Goal: Information Seeking & Learning: Learn about a topic

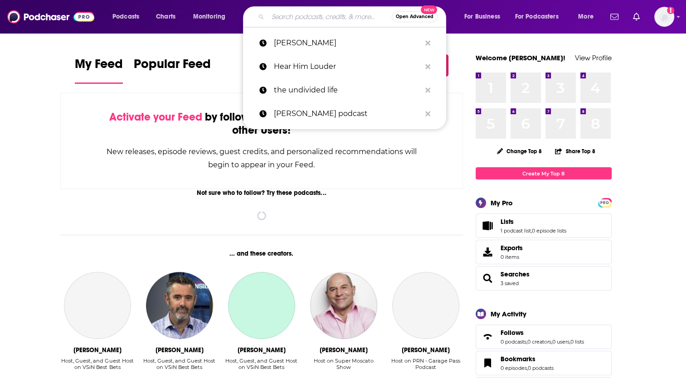
click at [276, 15] on input "Search podcasts, credits, & more..." at bounding box center [330, 17] width 124 height 15
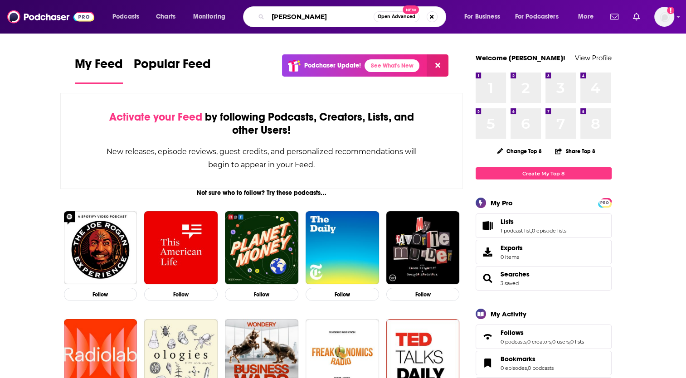
type input "[PERSON_NAME]"
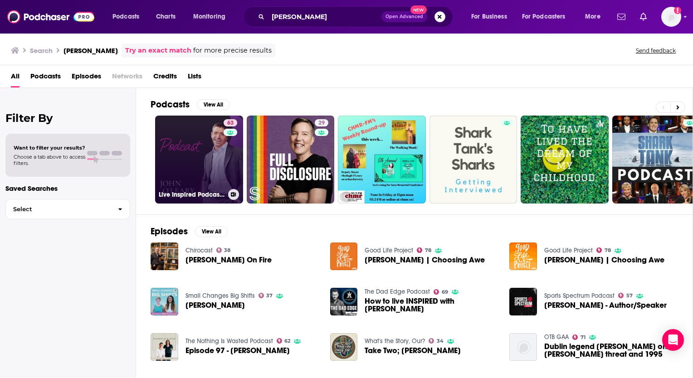
click at [216, 148] on link "63 Live Inspired Podcast with [PERSON_NAME]" at bounding box center [199, 160] width 88 height 88
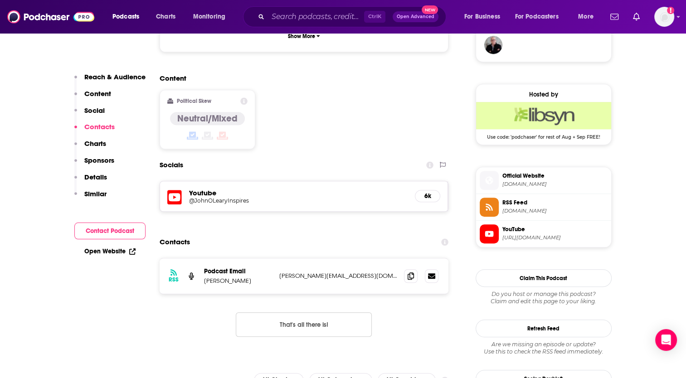
scroll to position [696, 0]
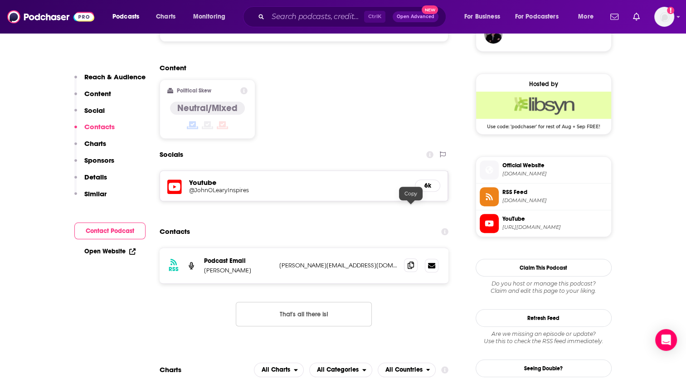
click at [412, 262] on icon at bounding box center [411, 265] width 6 height 7
click at [411, 262] on icon at bounding box center [411, 265] width 6 height 7
